Goal: Check status: Check status

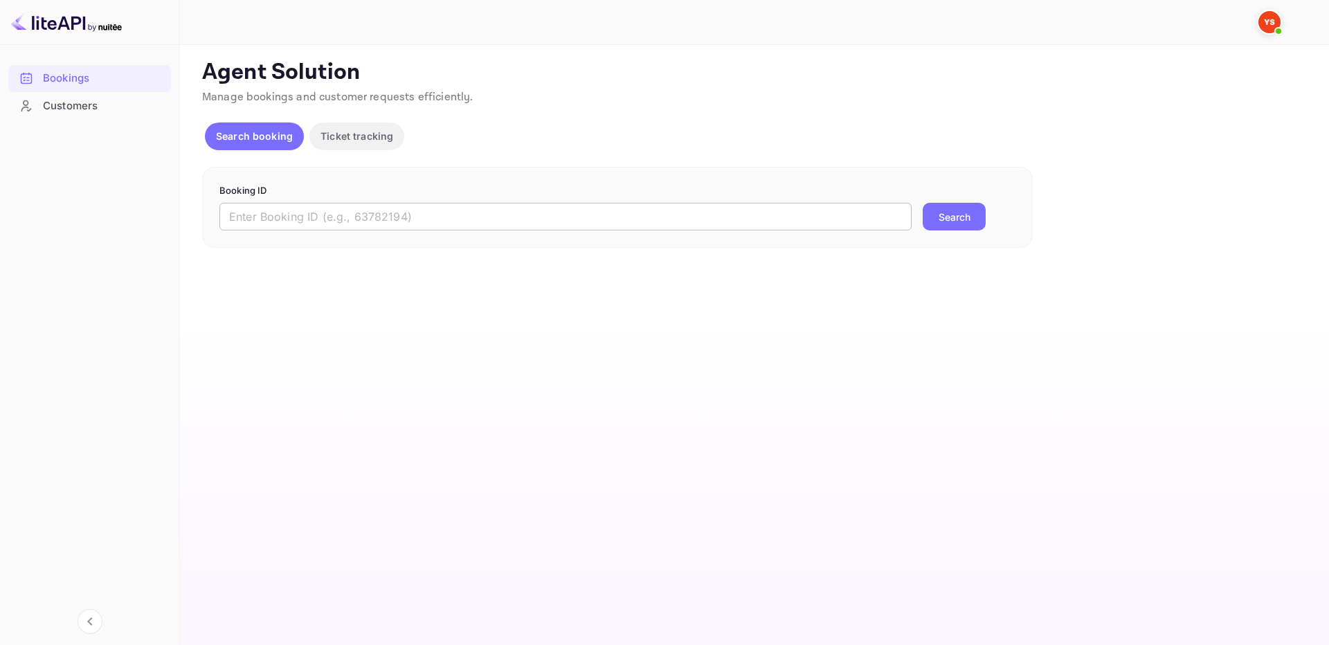
click at [815, 217] on input "text" at bounding box center [565, 217] width 692 height 28
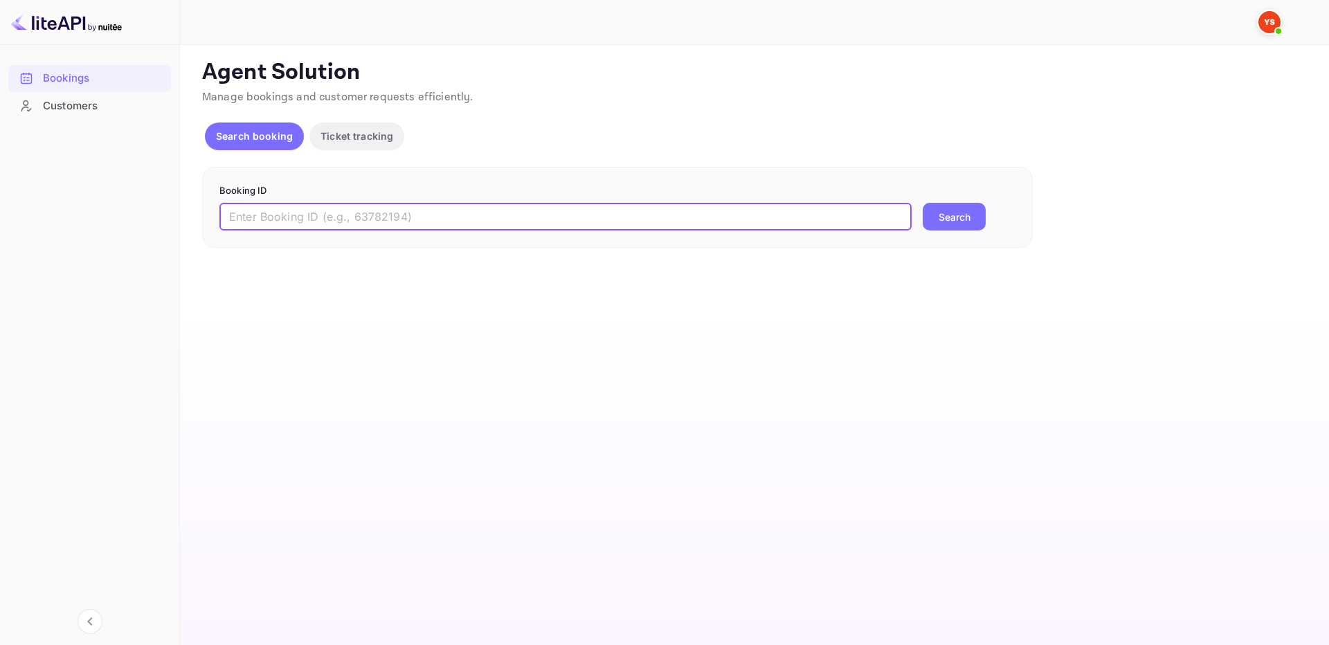
paste input "9766245"
type input "9766245"
click at [964, 215] on button "Search" at bounding box center [954, 217] width 63 height 28
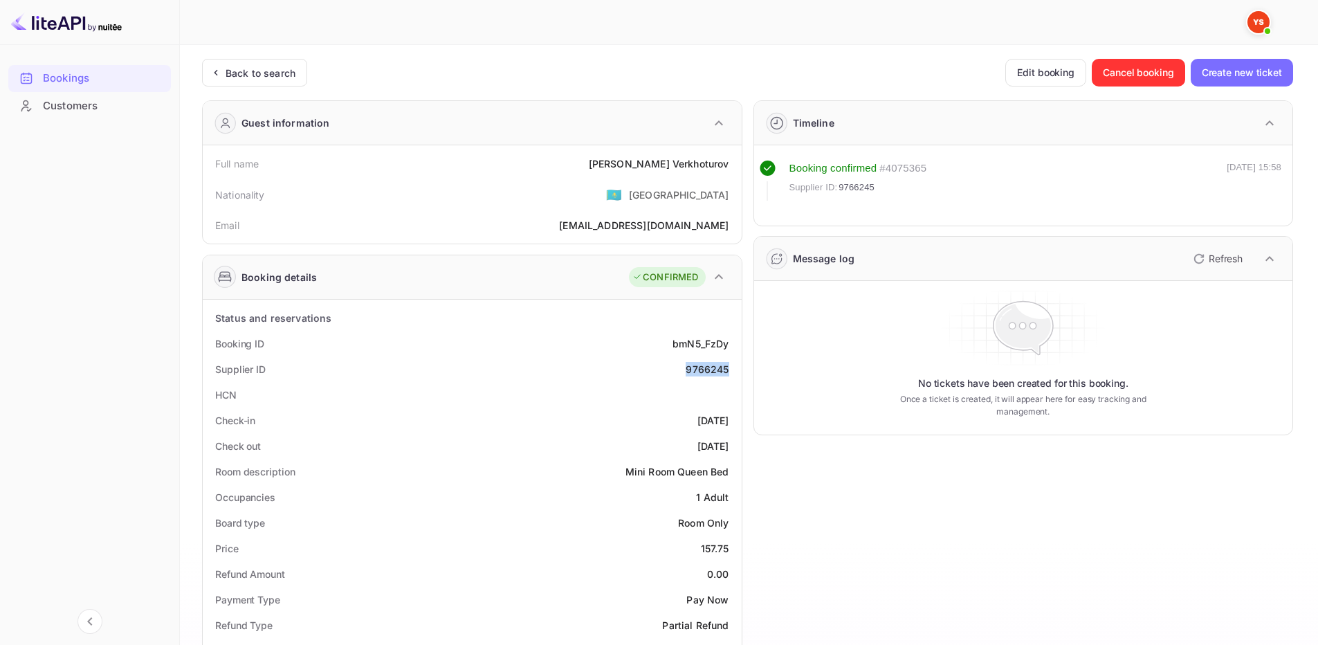
click at [733, 367] on div "Supplier ID 9766245" at bounding box center [472, 369] width 528 height 26
copy div "9766245"
drag, startPoint x: 634, startPoint y: 164, endPoint x: 733, endPoint y: 172, distance: 99.3
click at [733, 172] on div "Full name [PERSON_NAME]" at bounding box center [472, 164] width 528 height 26
copy div "[PERSON_NAME]"
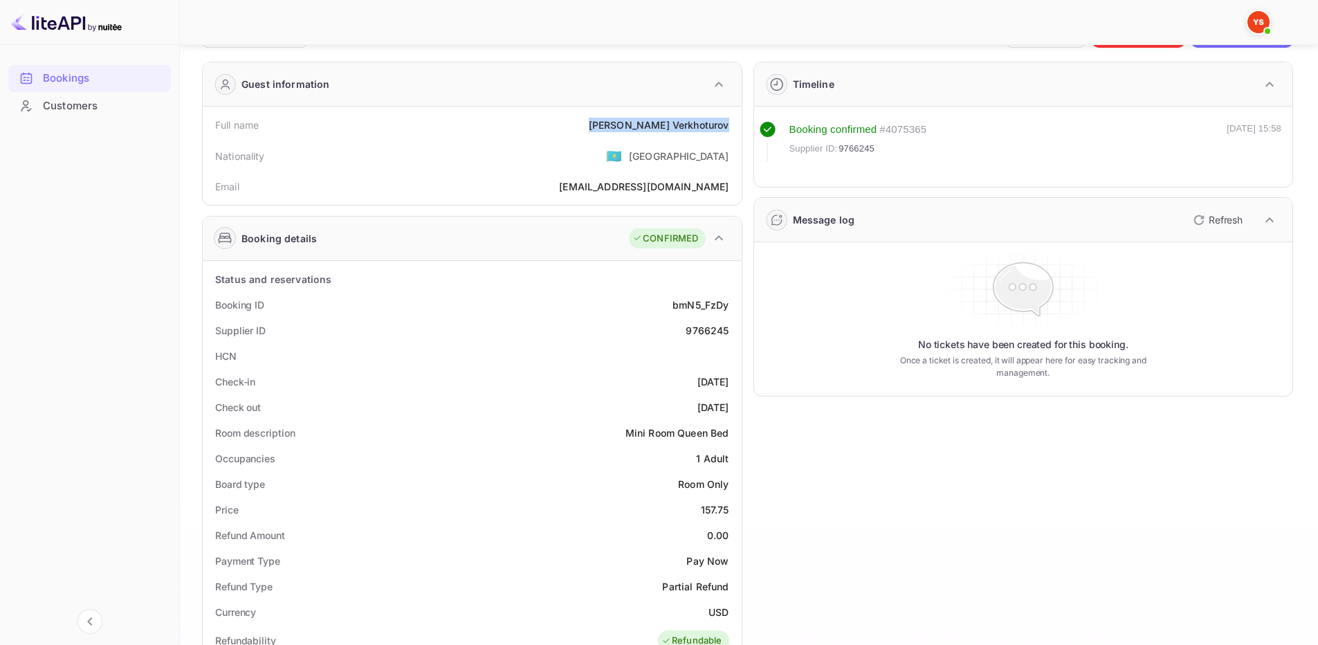
scroll to position [69, 0]
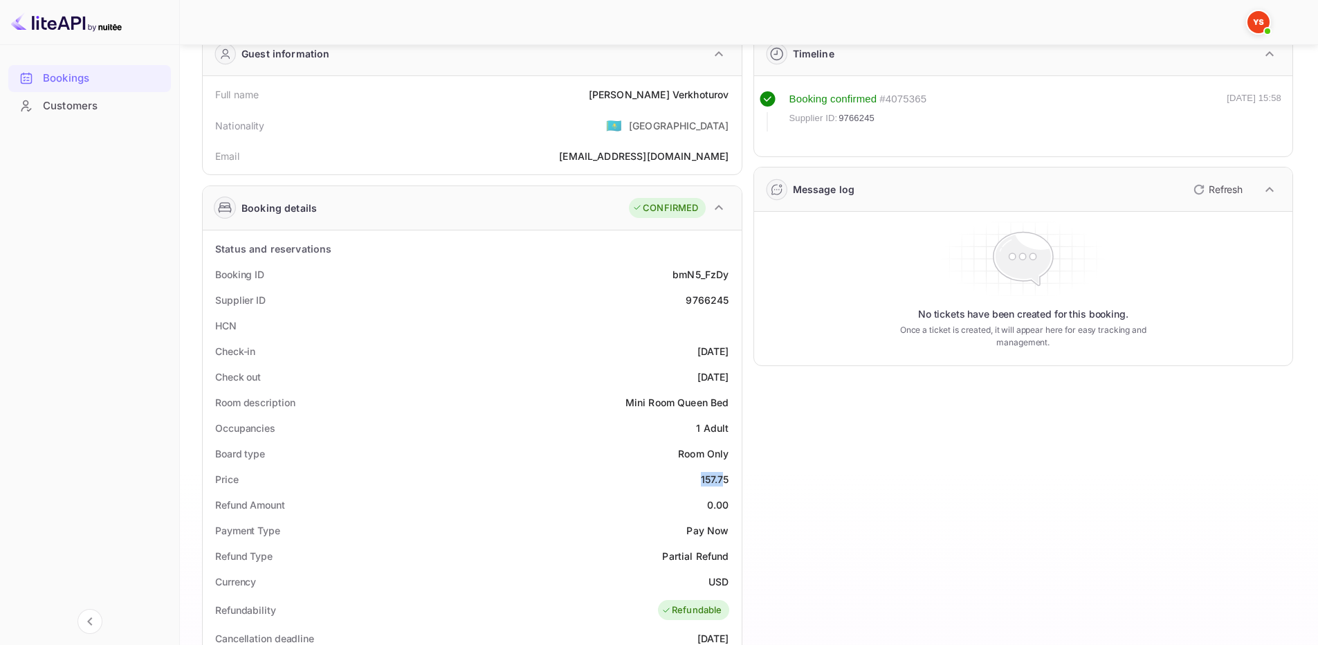
drag, startPoint x: 699, startPoint y: 486, endPoint x: 726, endPoint y: 478, distance: 28.0
click at [726, 478] on div "Price 157.75" at bounding box center [472, 479] width 528 height 26
click at [726, 478] on div "157.75" at bounding box center [715, 479] width 28 height 15
drag, startPoint x: 728, startPoint y: 478, endPoint x: 684, endPoint y: 480, distance: 44.3
click at [684, 480] on div "Price 157.75" at bounding box center [472, 479] width 528 height 26
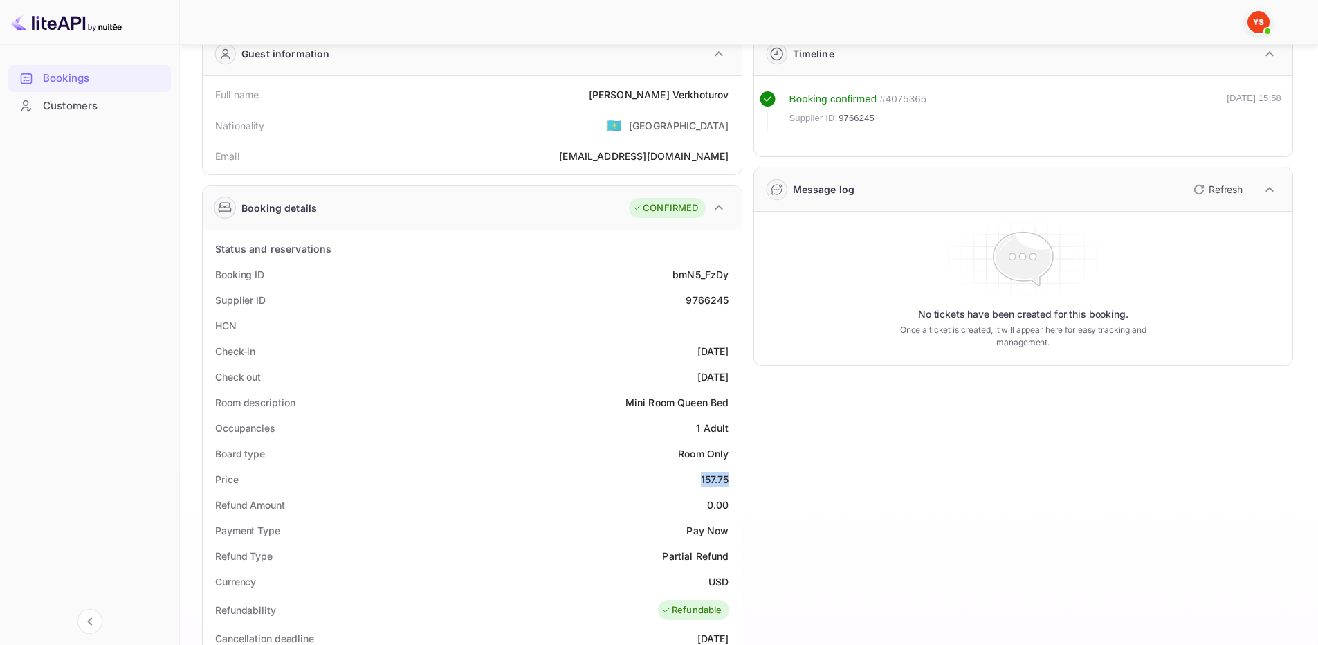
copy div "157.75"
